Goal: Information Seeking & Learning: Learn about a topic

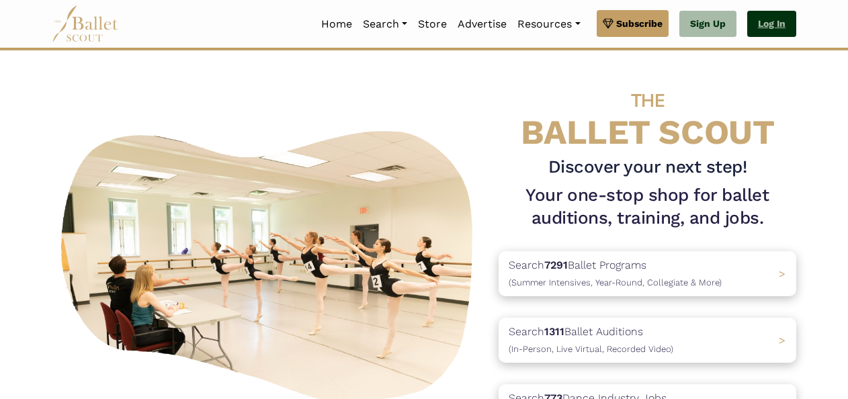
click at [768, 27] on link "Log In" at bounding box center [771, 24] width 49 height 27
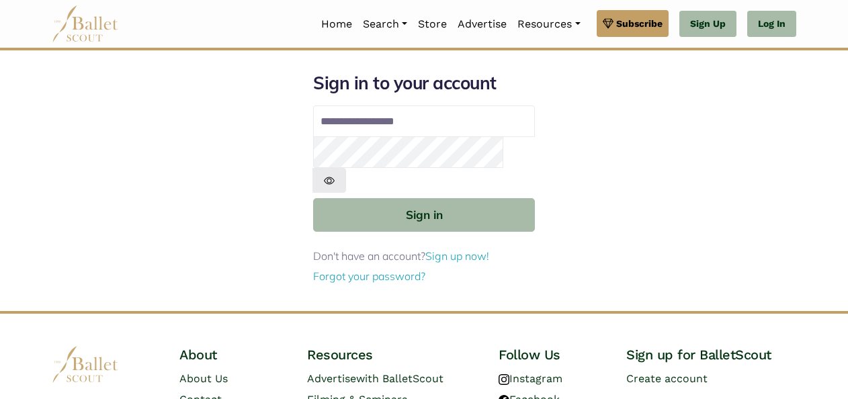
type input "**********"
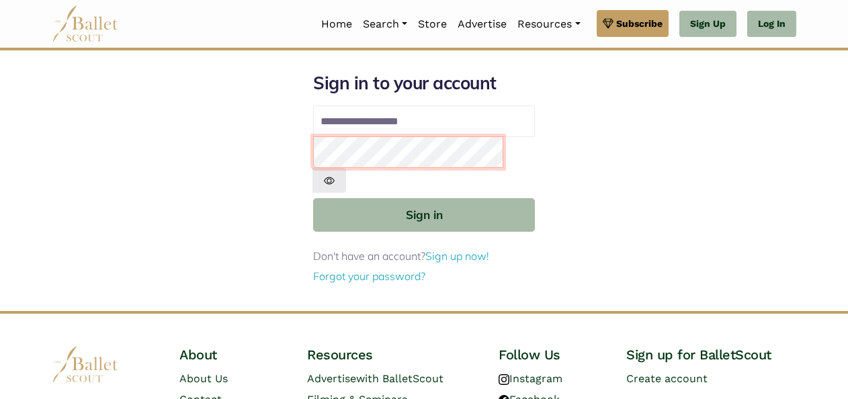
click at [313, 198] on button "Sign in" at bounding box center [424, 214] width 222 height 33
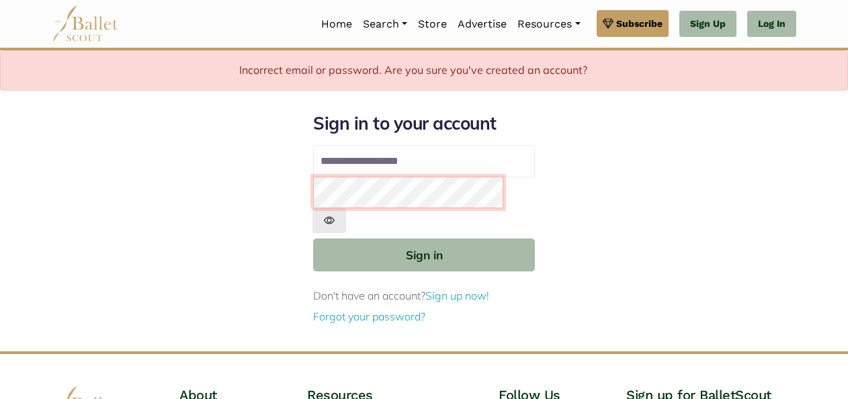
click at [313, 239] on button "Sign in" at bounding box center [424, 255] width 222 height 33
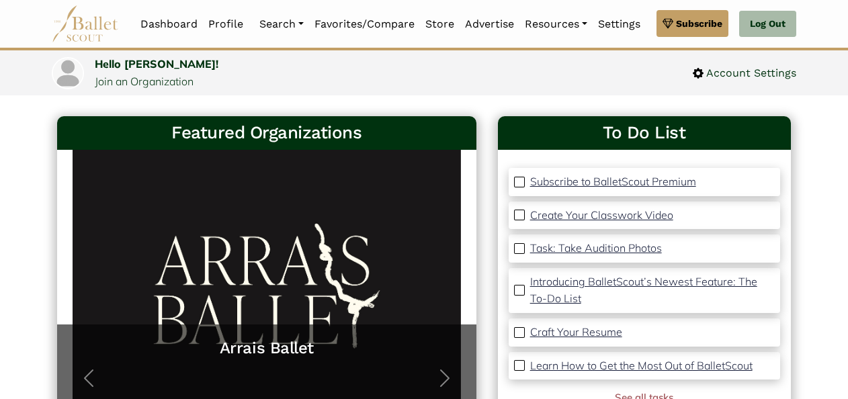
scroll to position [58, 0]
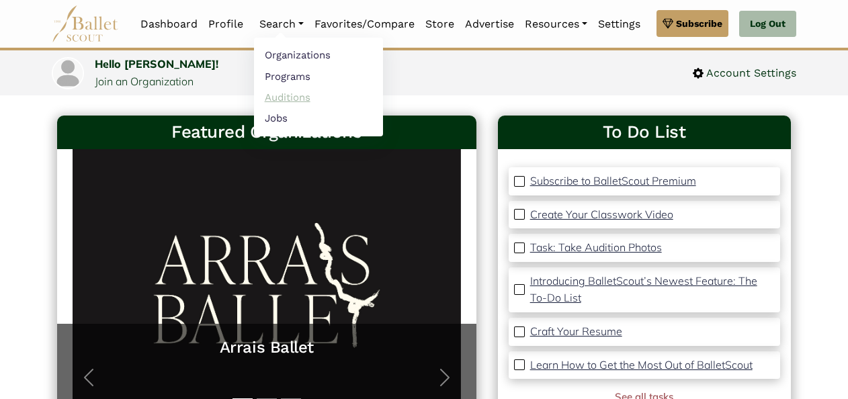
click at [275, 99] on link "Auditions" at bounding box center [318, 97] width 129 height 21
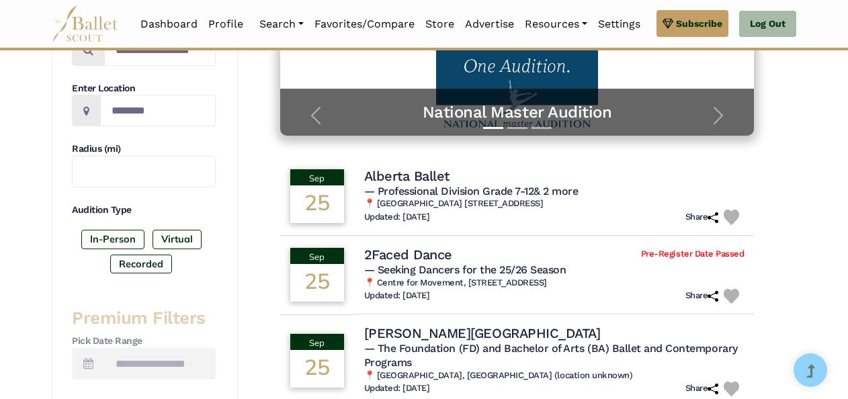
scroll to position [294, 0]
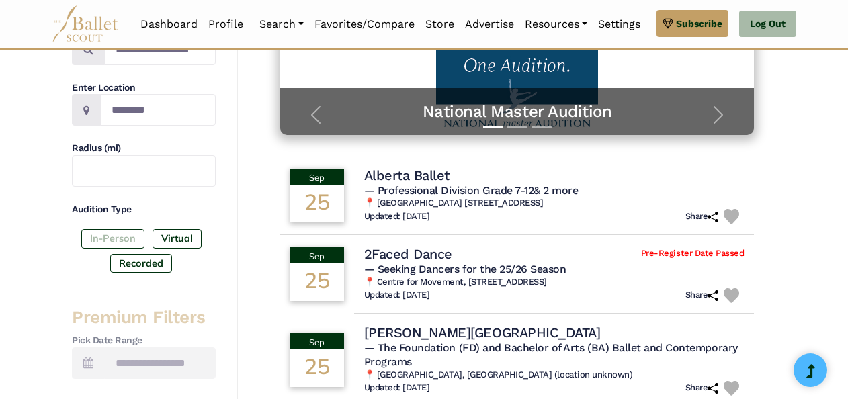
click at [116, 234] on label "In-Person" at bounding box center [112, 238] width 63 height 19
click at [116, 163] on input "text" at bounding box center [144, 171] width 144 height 32
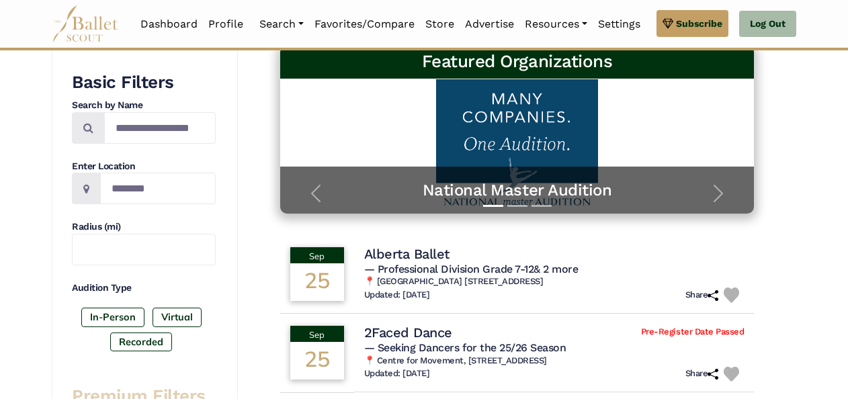
scroll to position [242, 0]
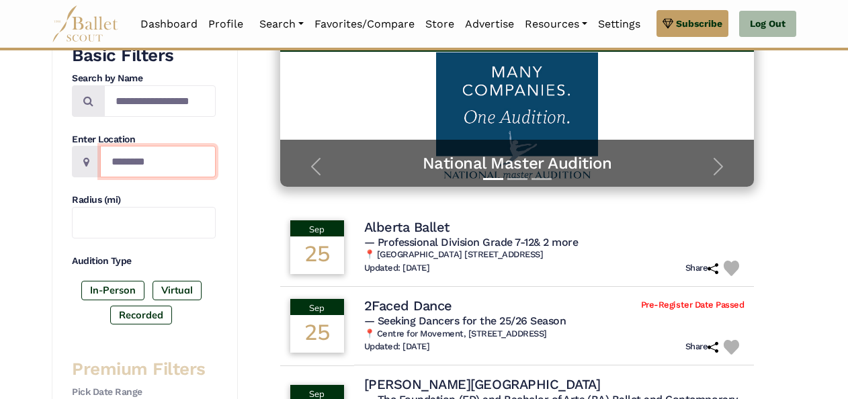
click at [136, 155] on input "Location" at bounding box center [158, 162] width 116 height 32
type input "*****"
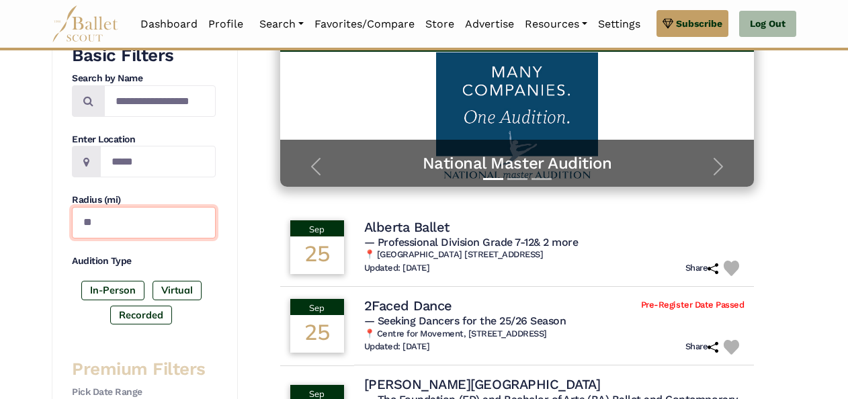
type input "*"
type input "***"
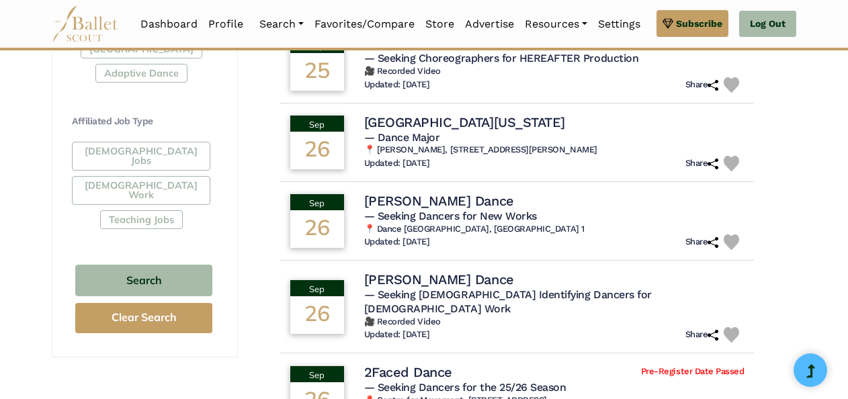
scroll to position [758, 0]
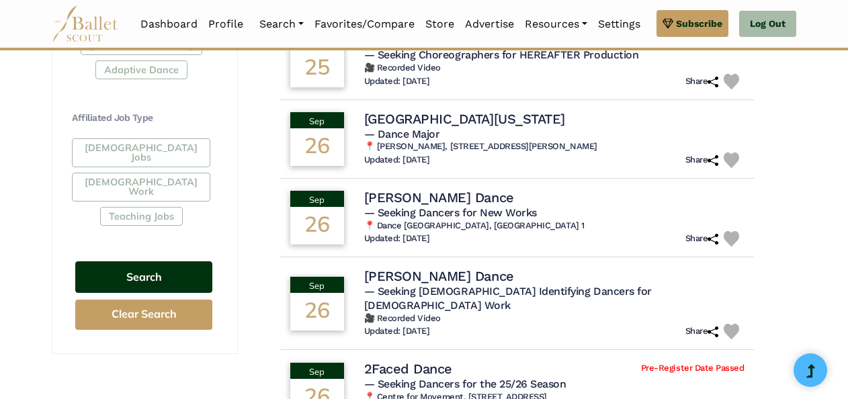
click at [137, 261] on button "Search" at bounding box center [143, 277] width 137 height 32
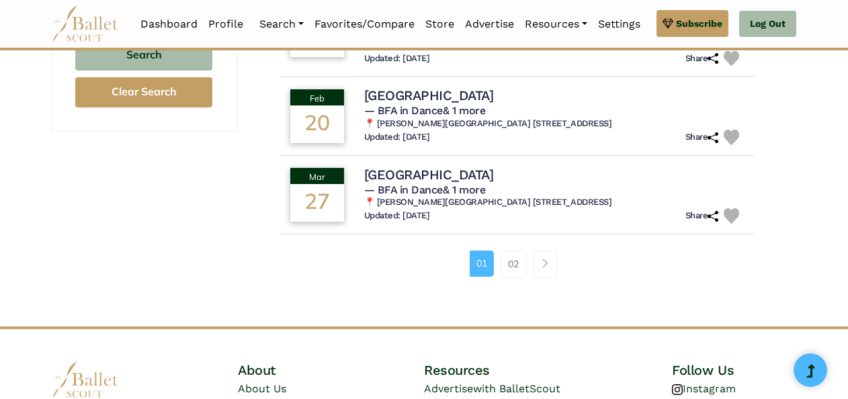
scroll to position [981, 0]
click at [515, 277] on link "02" at bounding box center [514, 263] width 26 height 27
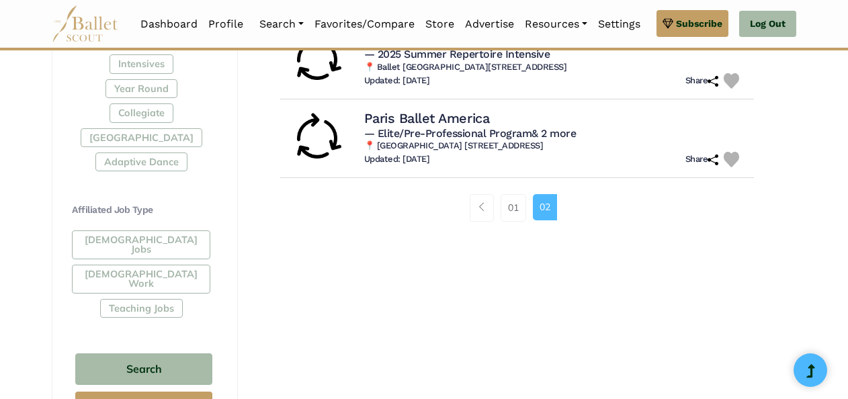
scroll to position [666, 0]
